Goal: Transaction & Acquisition: Purchase product/service

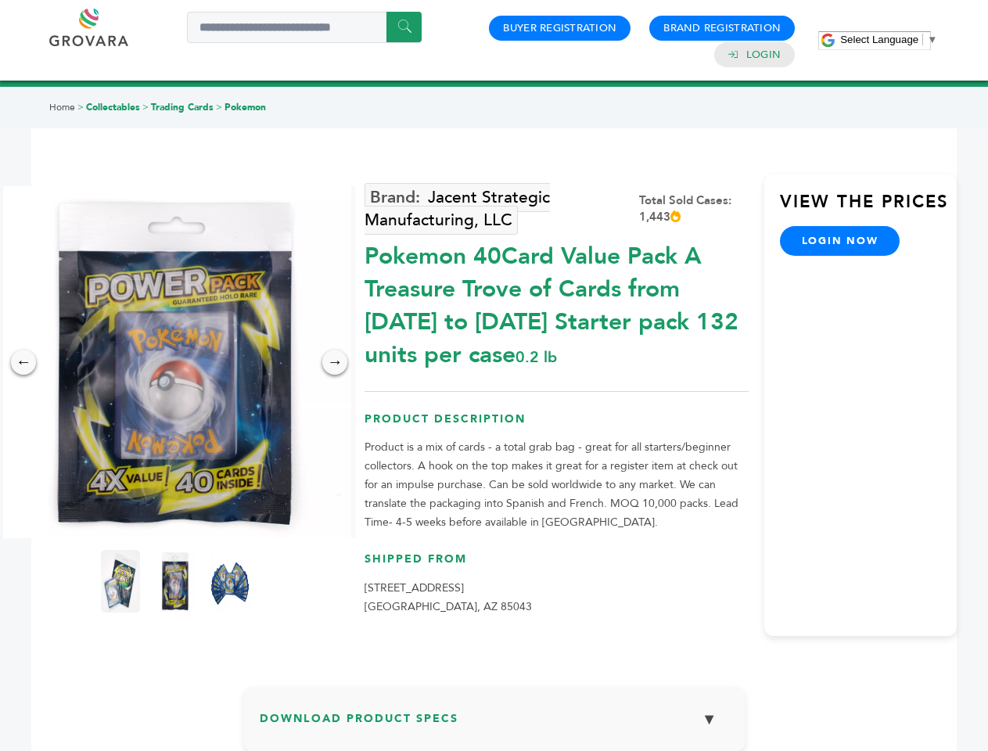
click at [889, 39] on span "Select Language" at bounding box center [879, 40] width 78 height 12
click at [175, 362] on img at bounding box center [175, 362] width 352 height 352
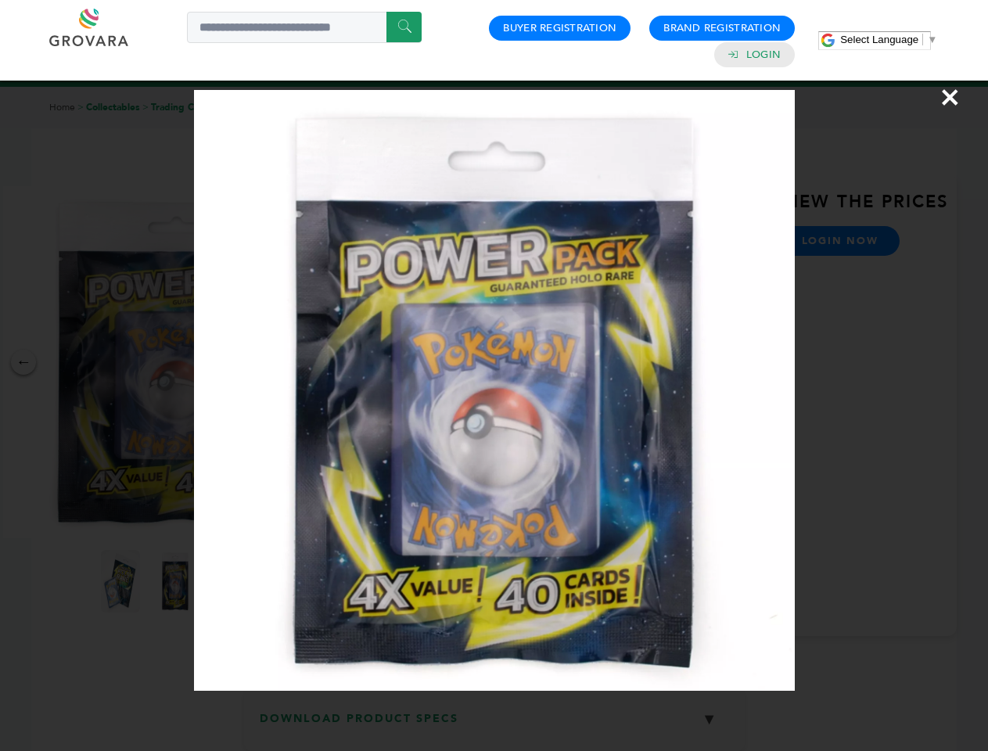
click at [23, 362] on div "×" at bounding box center [494, 375] width 988 height 751
click at [335, 362] on div "→" at bounding box center [334, 362] width 25 height 25
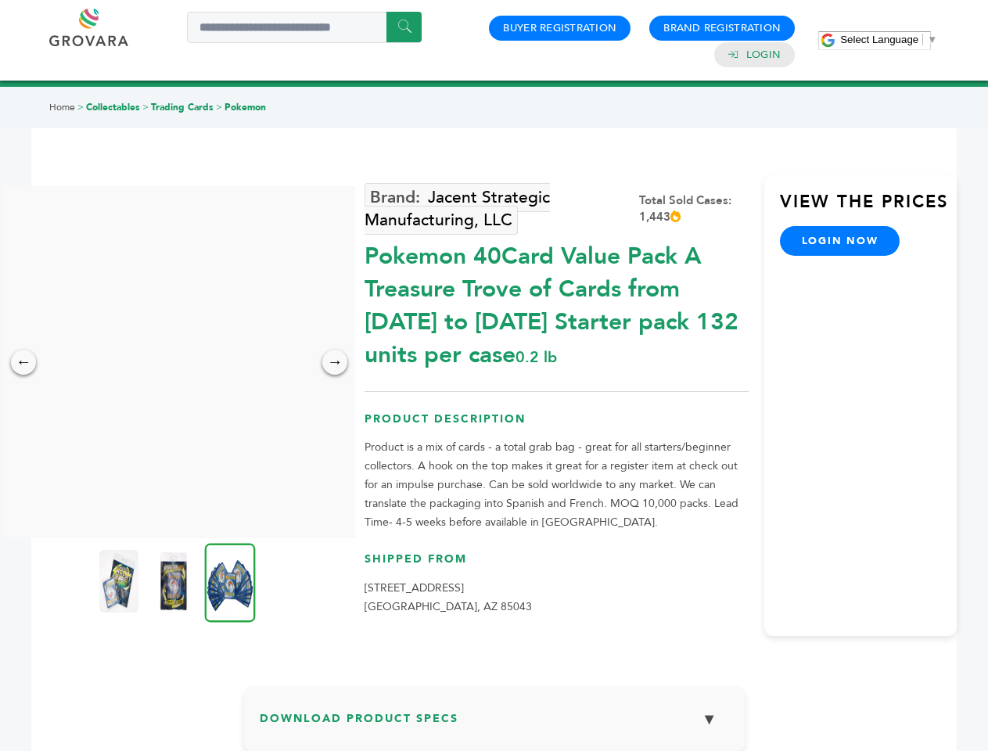
click at [120, 581] on img at bounding box center [118, 581] width 39 height 63
click at [0, 0] on div "×" at bounding box center [0, 0] width 0 height 0
click at [230, 581] on img at bounding box center [230, 582] width 51 height 79
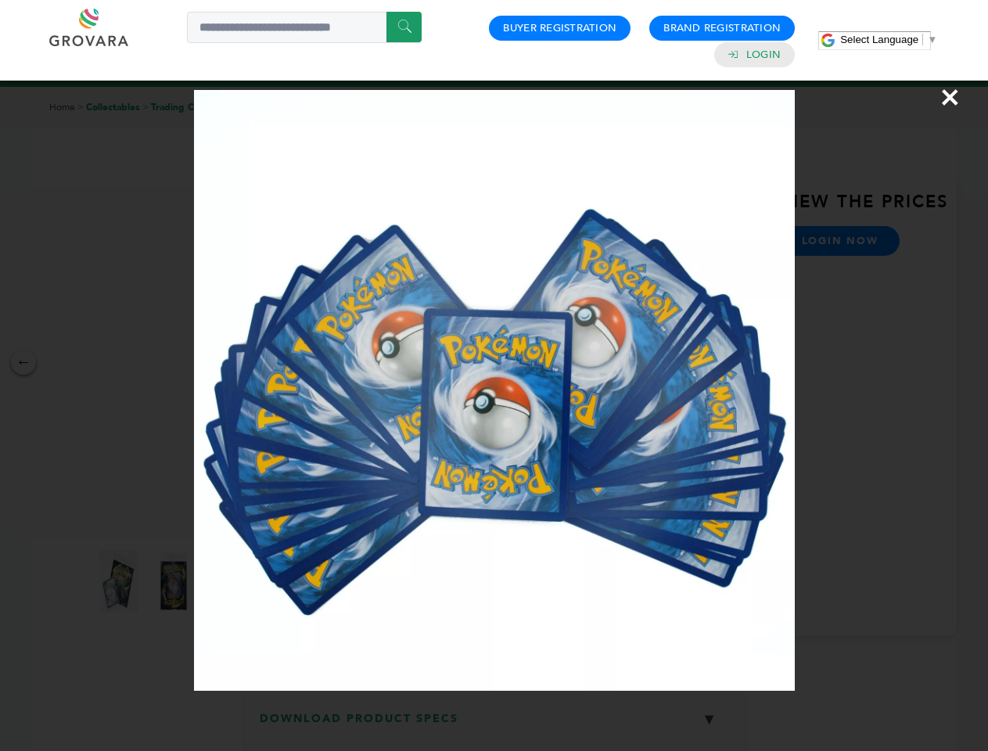
click at [494, 725] on div "×" at bounding box center [494, 375] width 988 height 751
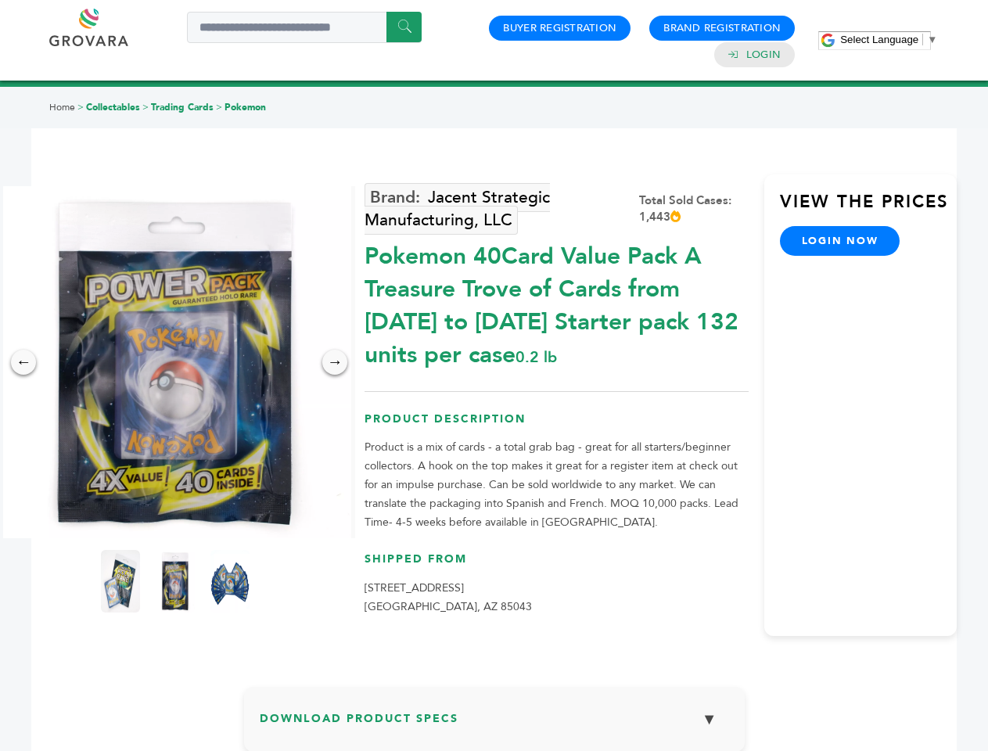
click at [889, 39] on span "Select Language" at bounding box center [879, 40] width 78 height 12
click at [175, 362] on img at bounding box center [175, 362] width 352 height 352
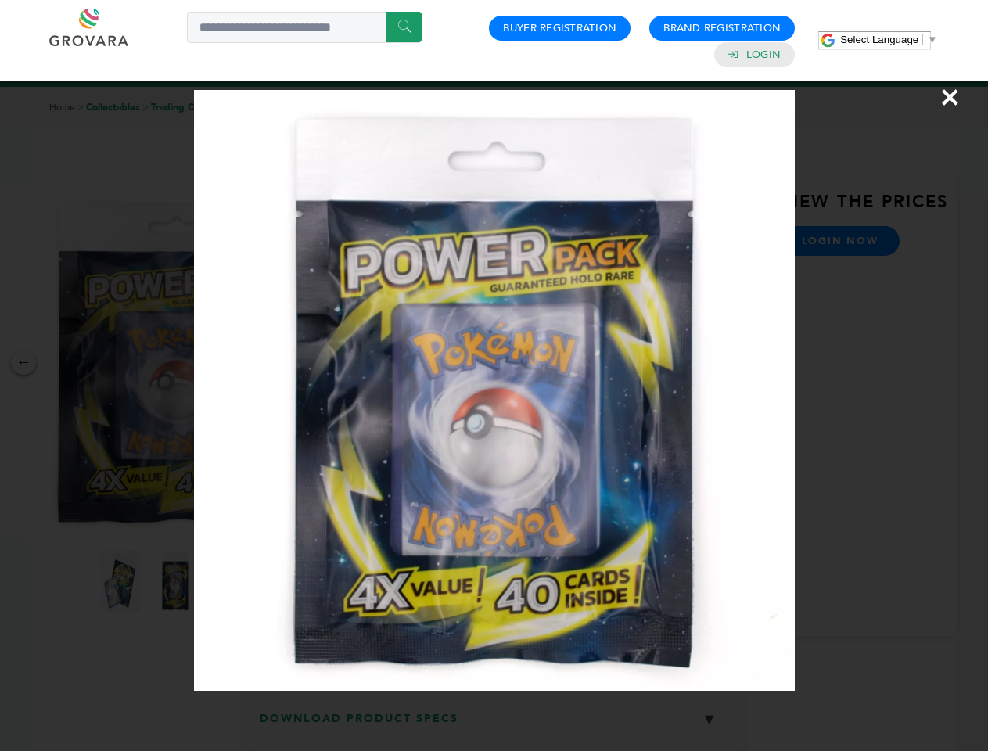
click at [23, 362] on div "×" at bounding box center [494, 375] width 988 height 751
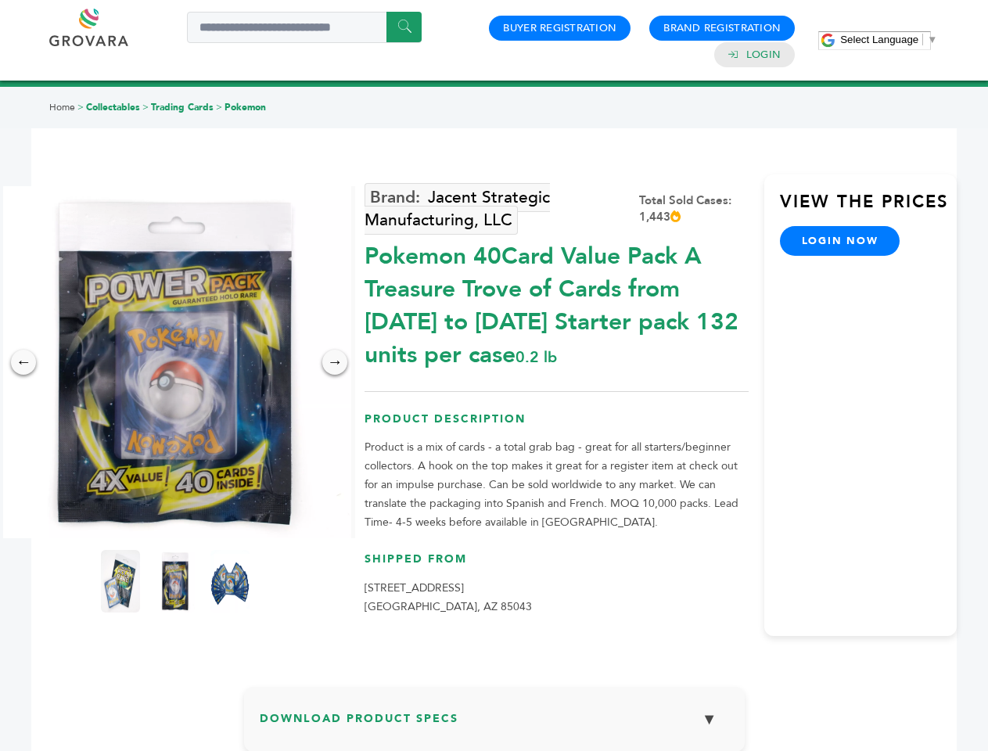
click at [335, 362] on div "→" at bounding box center [334, 362] width 25 height 25
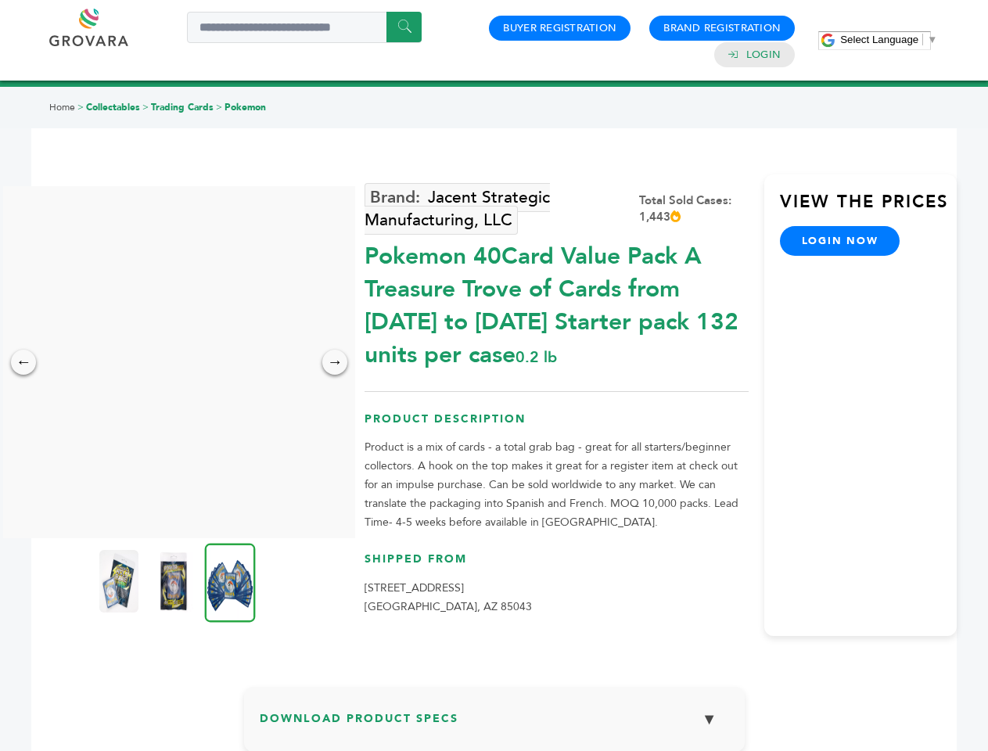
click at [120, 581] on img at bounding box center [118, 581] width 39 height 63
click at [0, 0] on div "×" at bounding box center [0, 0] width 0 height 0
click at [230, 581] on img at bounding box center [230, 582] width 51 height 79
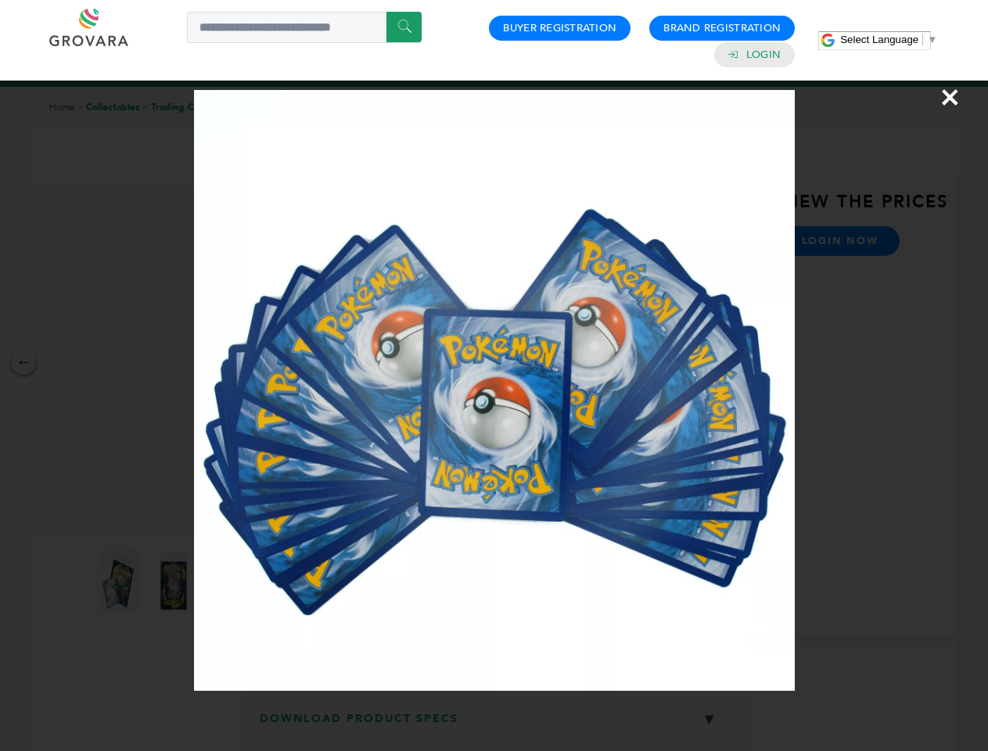
click at [494, 725] on div "×" at bounding box center [494, 375] width 988 height 751
